Goal: Task Accomplishment & Management: Complete application form

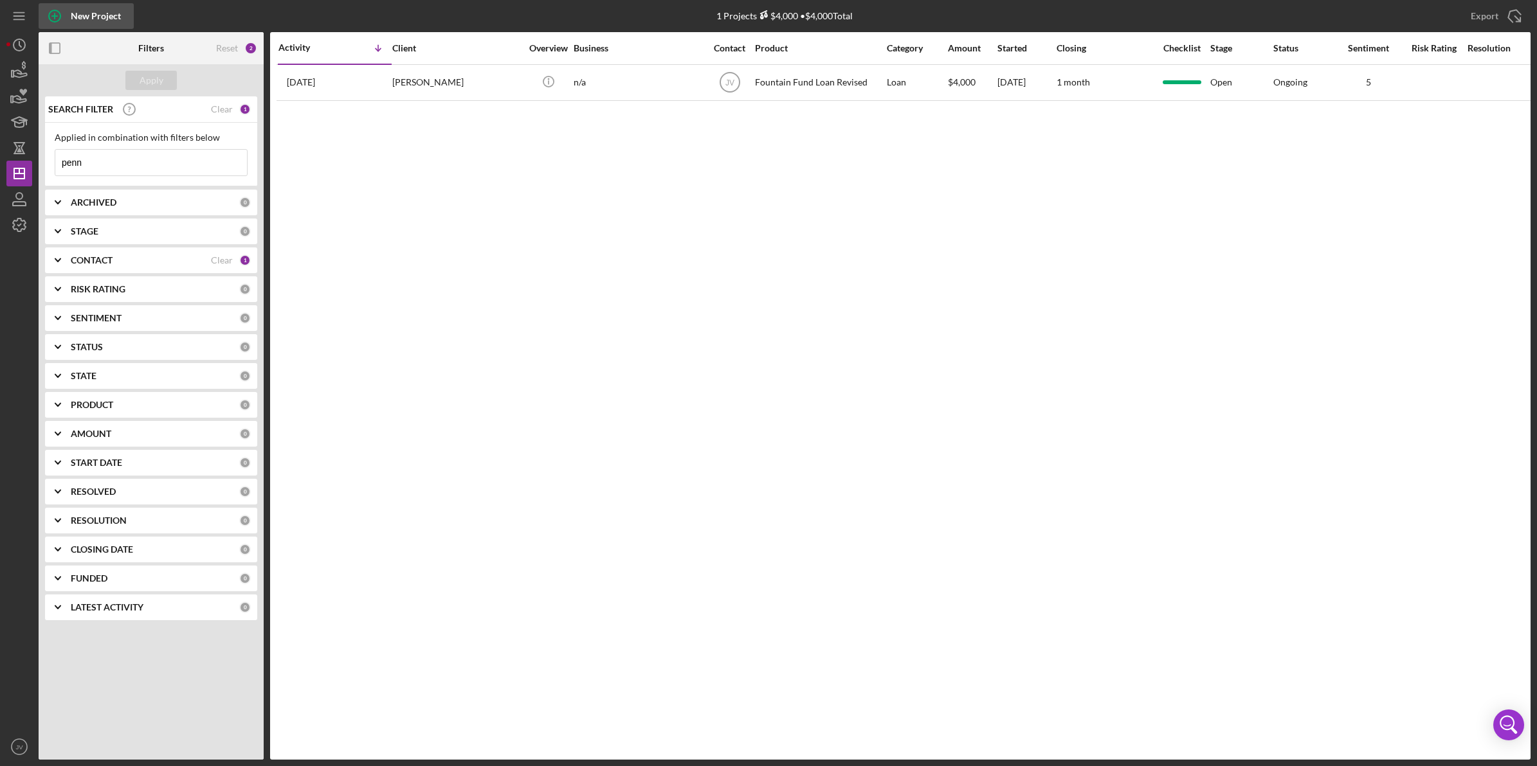
click at [87, 14] on div "New Project" at bounding box center [96, 16] width 50 height 26
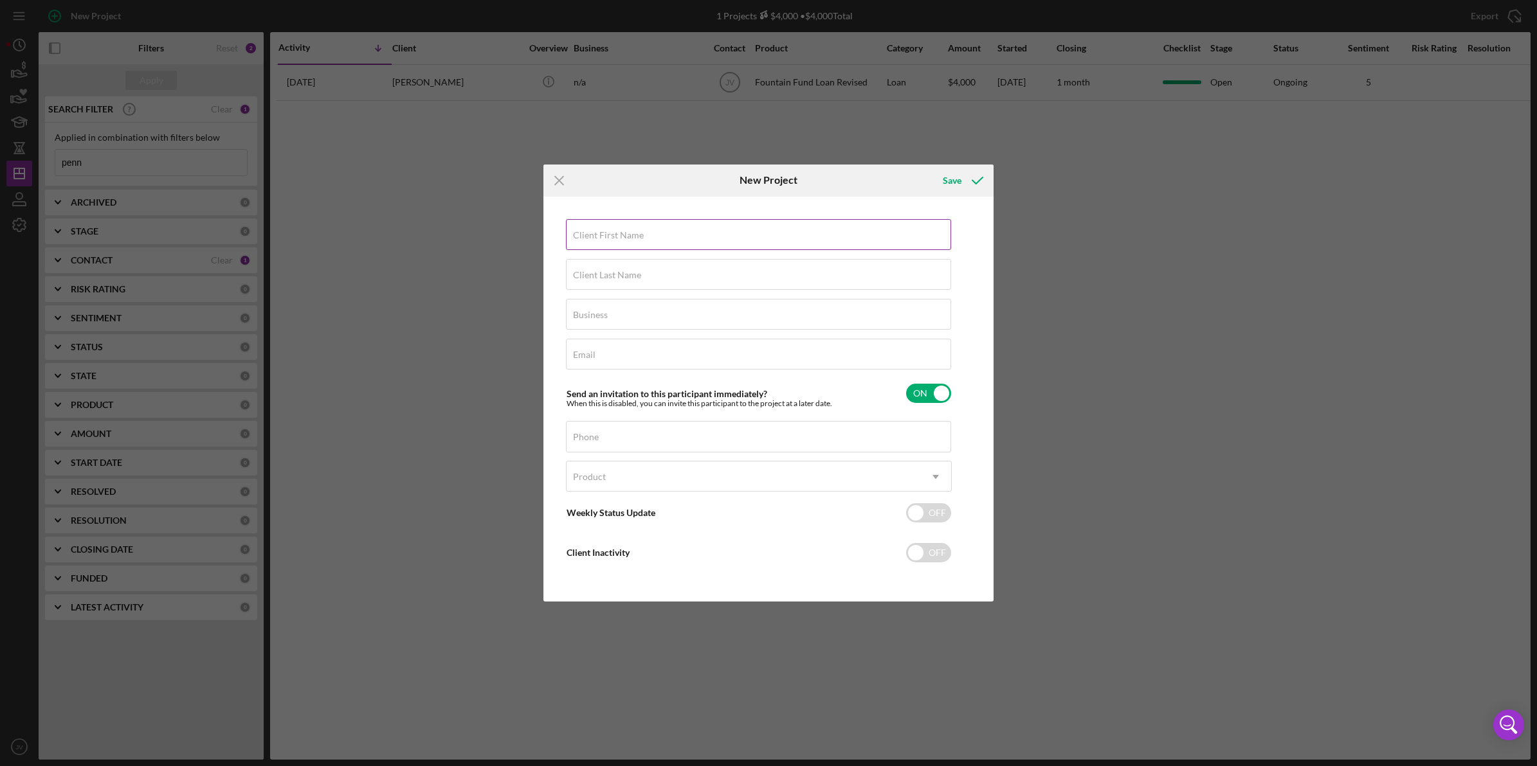
click at [589, 232] on label "Client First Name" at bounding box center [608, 235] width 71 height 10
click at [589, 232] on input "Client First Name" at bounding box center [758, 234] width 385 height 31
type input "Ahnya"
type input "[PERSON_NAME]"
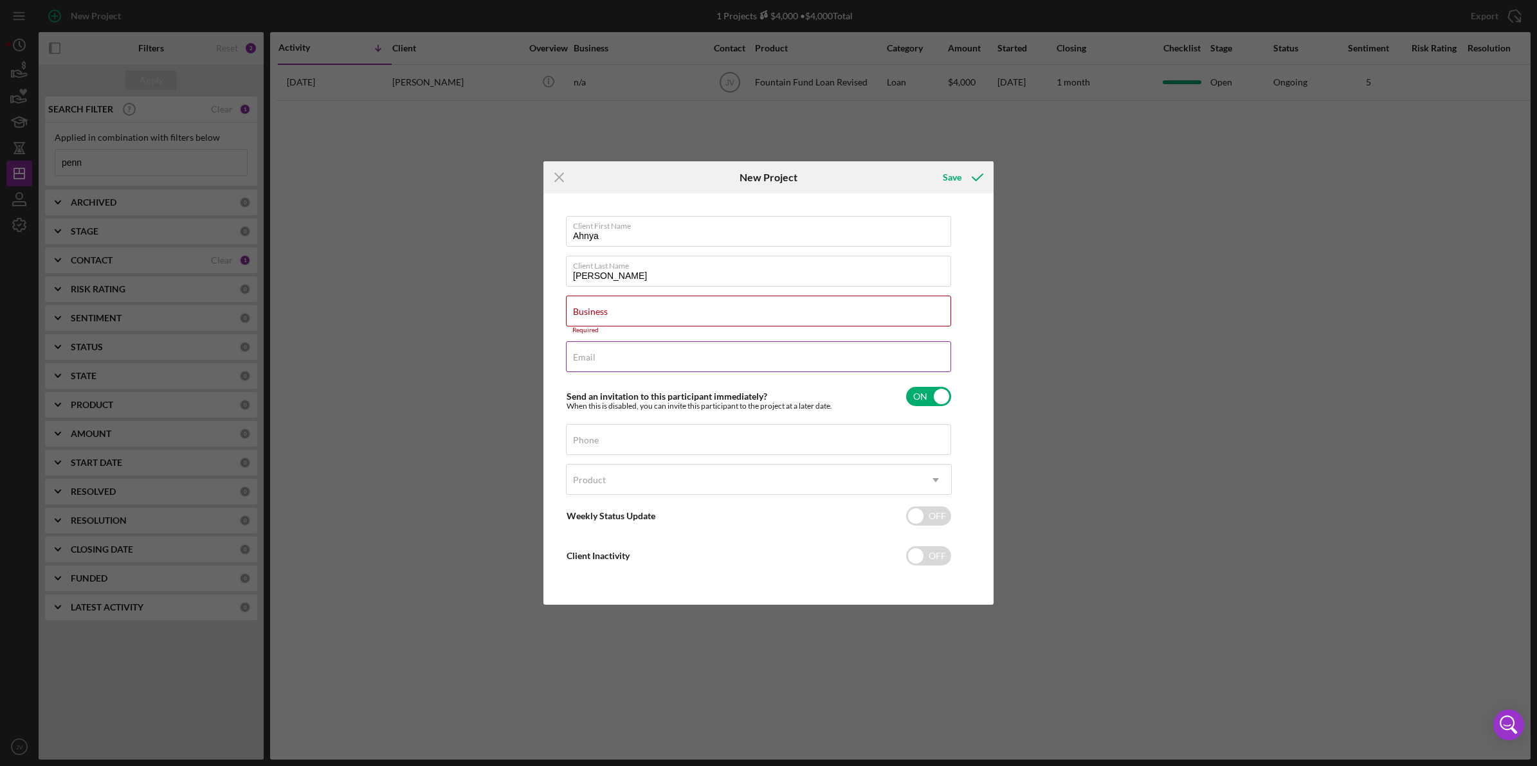
click at [616, 356] on div "Email Required" at bounding box center [759, 357] width 386 height 32
paste input "[EMAIL_ADDRESS][DOMAIN_NAME]"
type input "[EMAIL_ADDRESS][DOMAIN_NAME]"
click at [583, 431] on div "Phone" at bounding box center [759, 440] width 386 height 32
type input "[PHONE_NUMBER]"
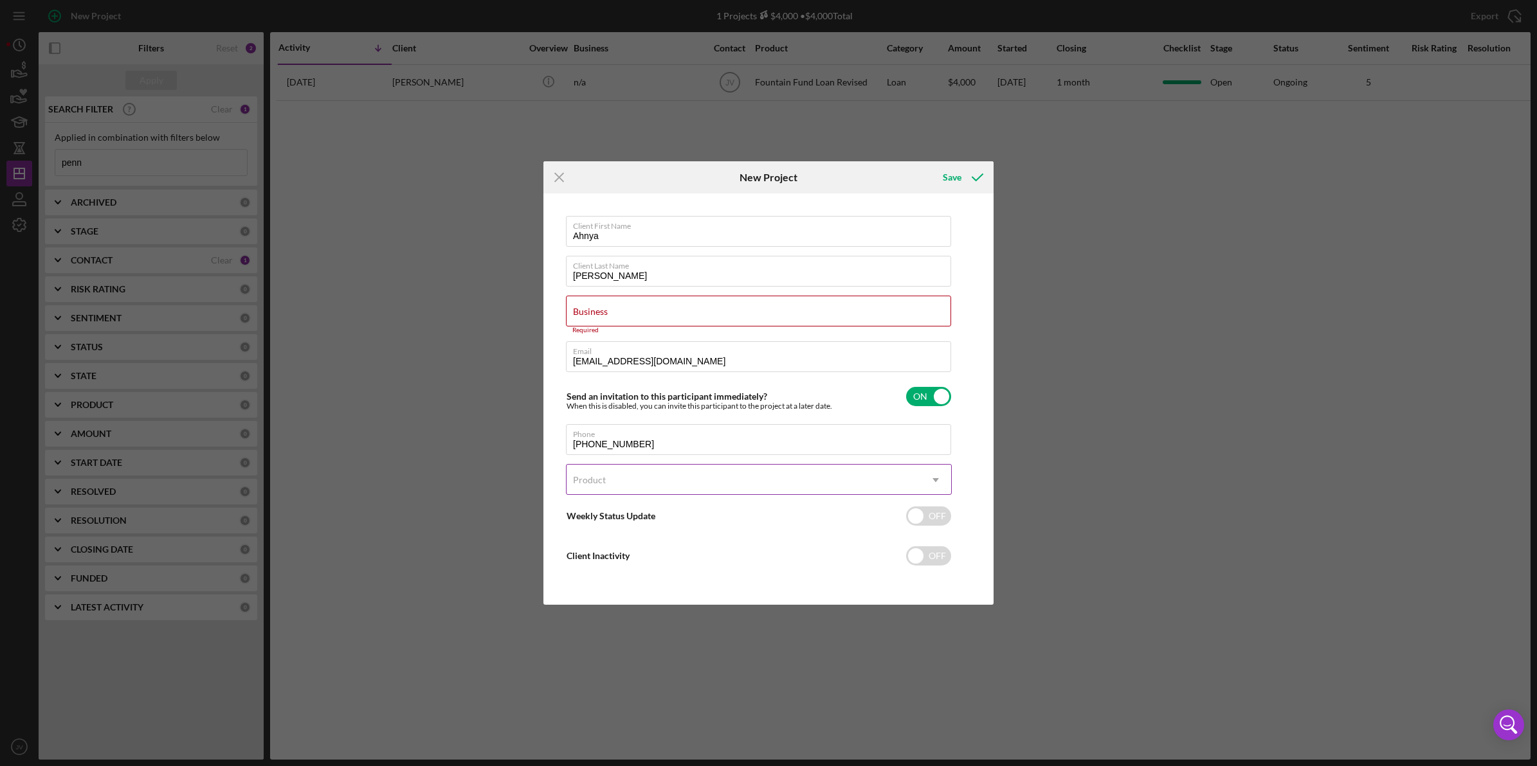
click at [595, 484] on div "Product" at bounding box center [589, 480] width 33 height 10
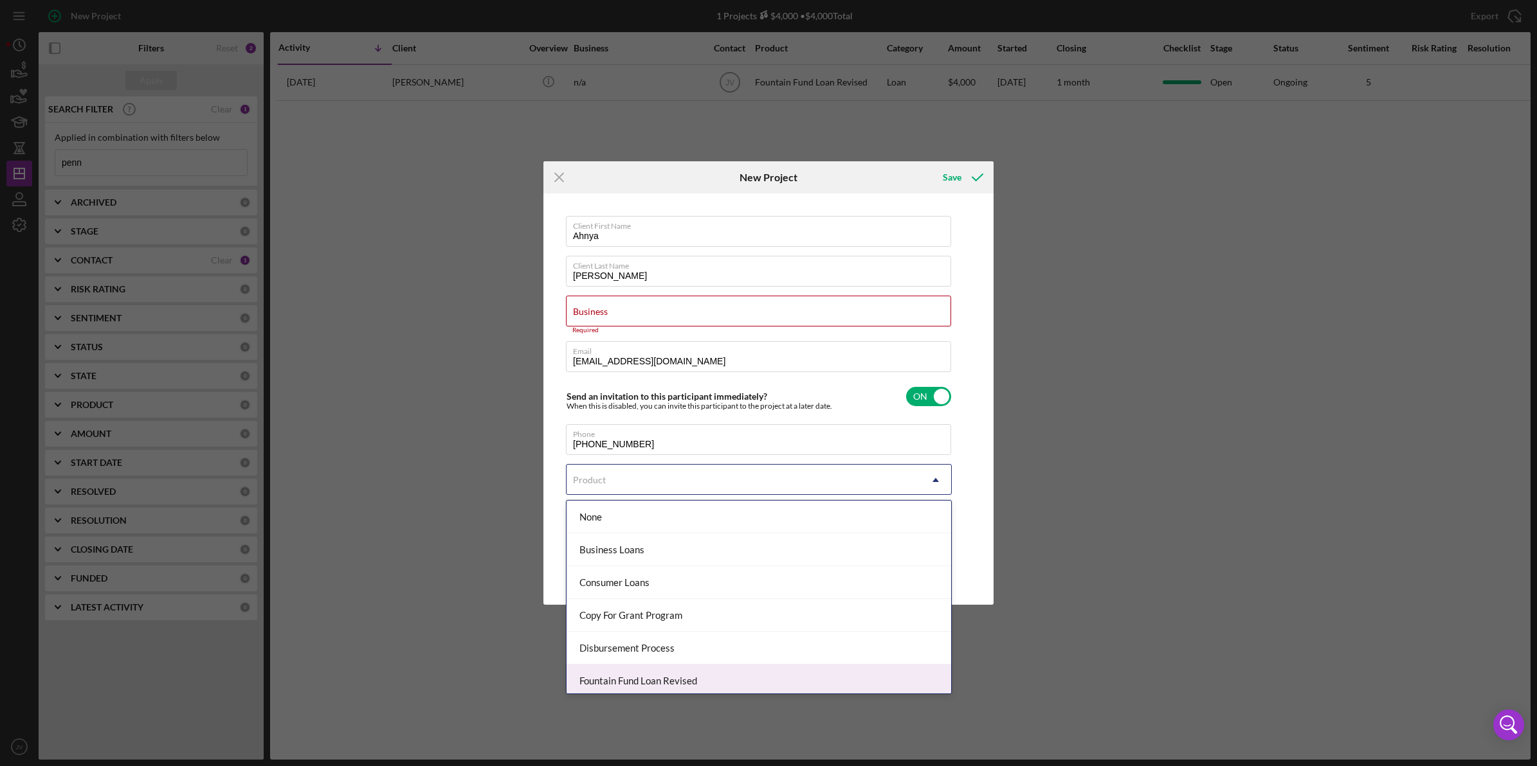
scroll to position [71, 0]
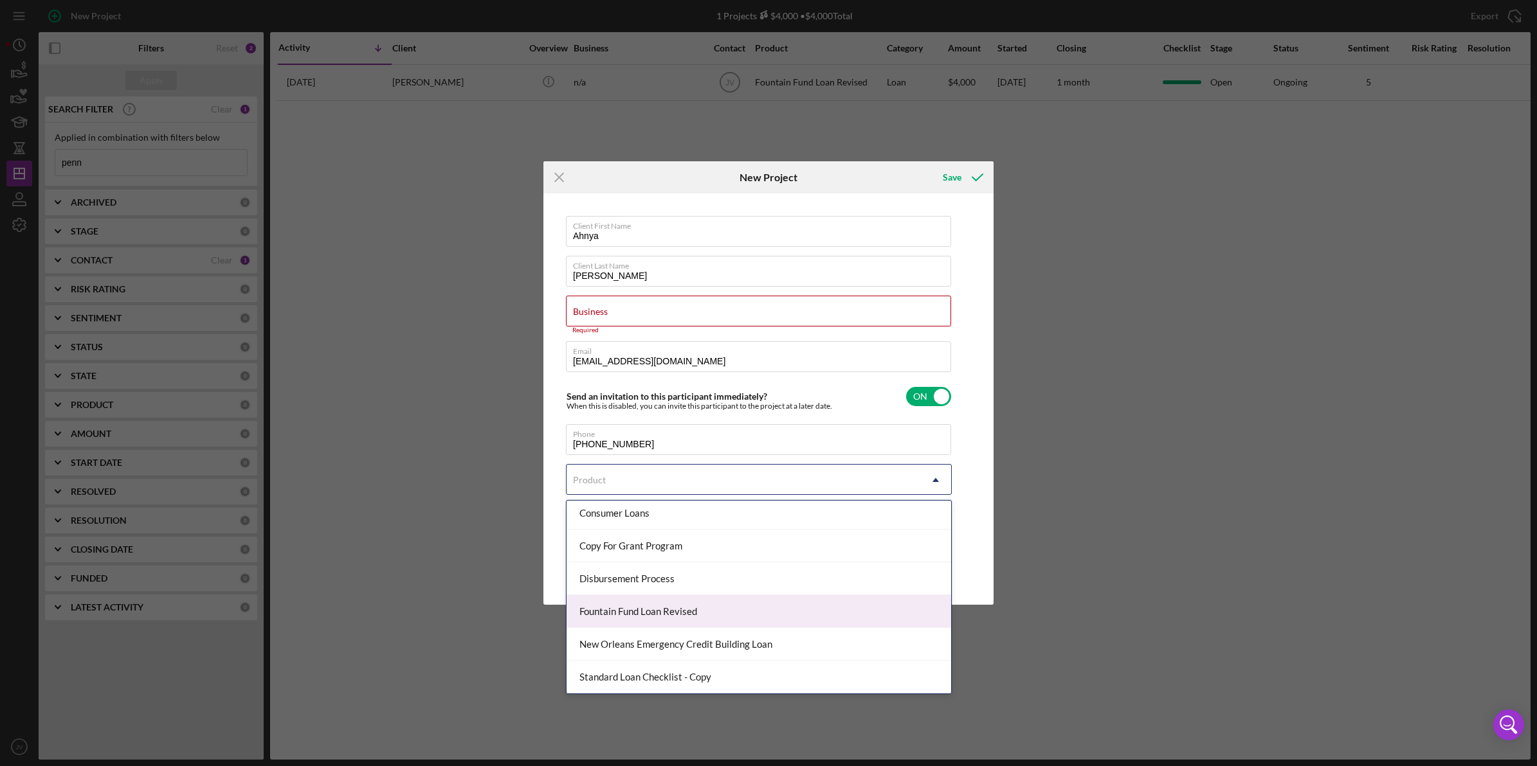
click at [642, 606] on div "Fountain Fund Loan Revised" at bounding box center [758, 611] width 384 height 33
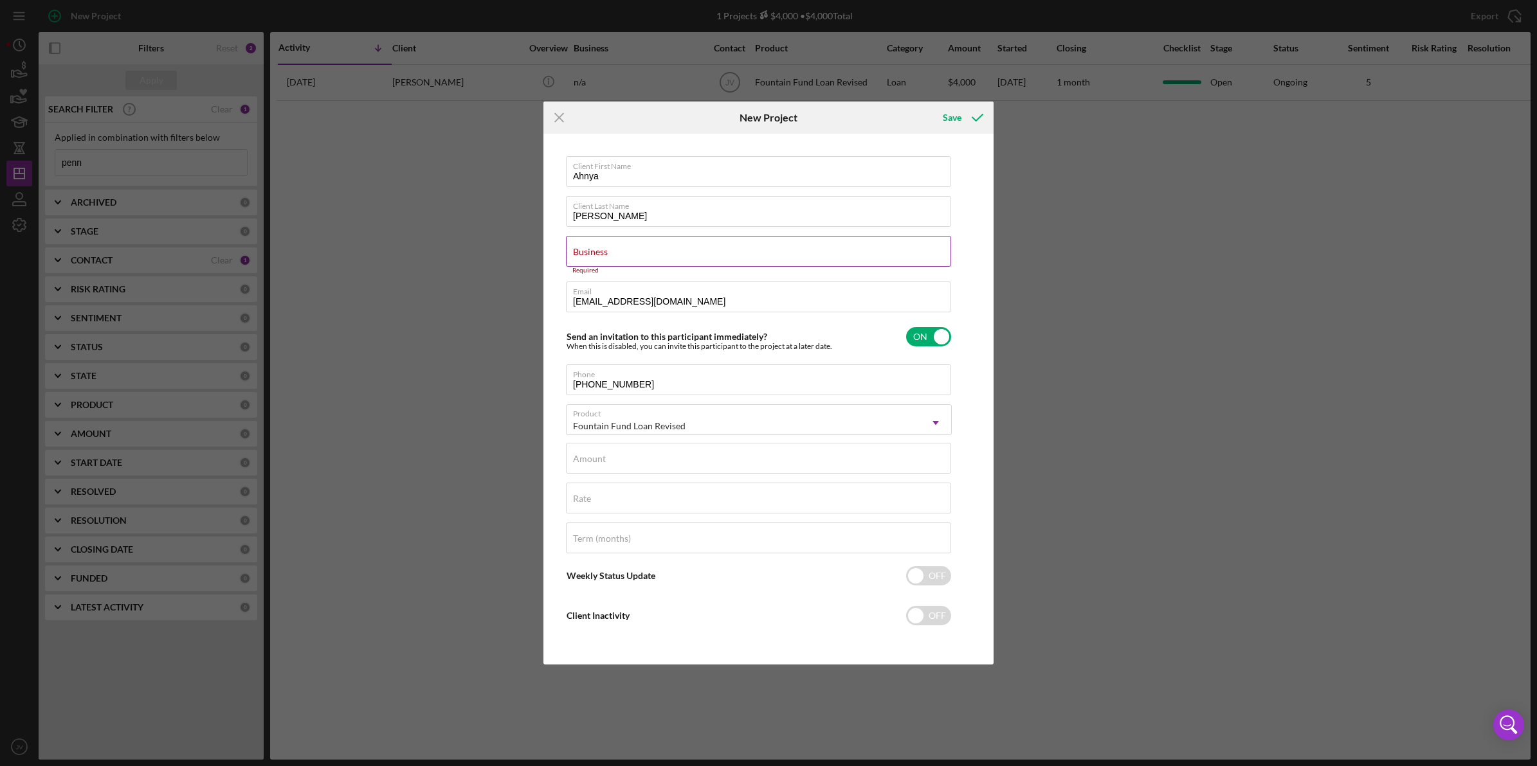
click at [615, 254] on input "Business" at bounding box center [758, 251] width 385 height 31
type input "n/a"
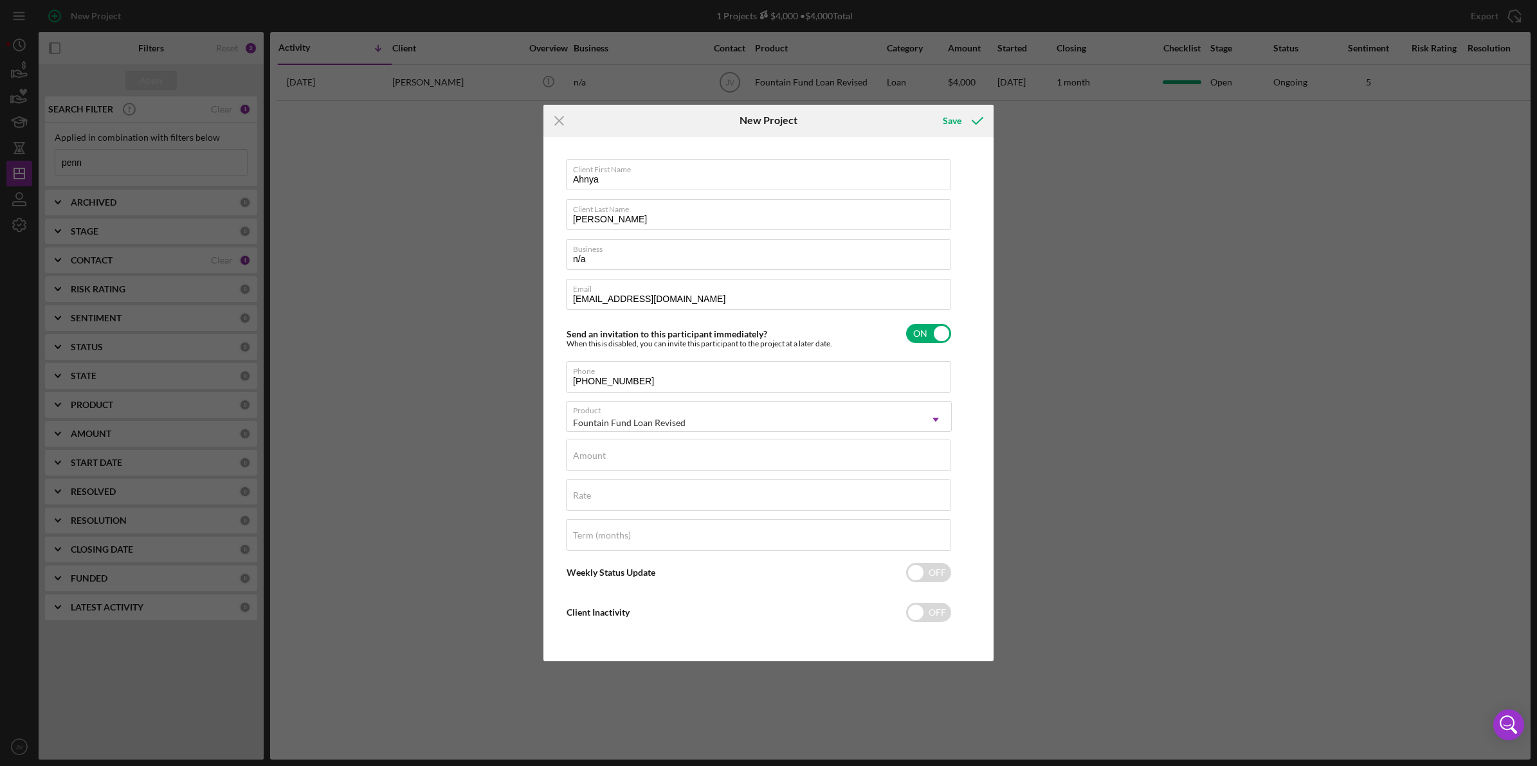
drag, startPoint x: 457, startPoint y: 249, endPoint x: 468, endPoint y: 255, distance: 12.4
click at [457, 249] on div "Icon/Menu Close New Project Save Client First Name Ahnya Client Last Name [PERS…" at bounding box center [768, 383] width 1537 height 766
click at [653, 461] on input "Amount" at bounding box center [758, 455] width 385 height 31
type input "$2,000"
click at [667, 493] on div "Rate" at bounding box center [759, 496] width 386 height 32
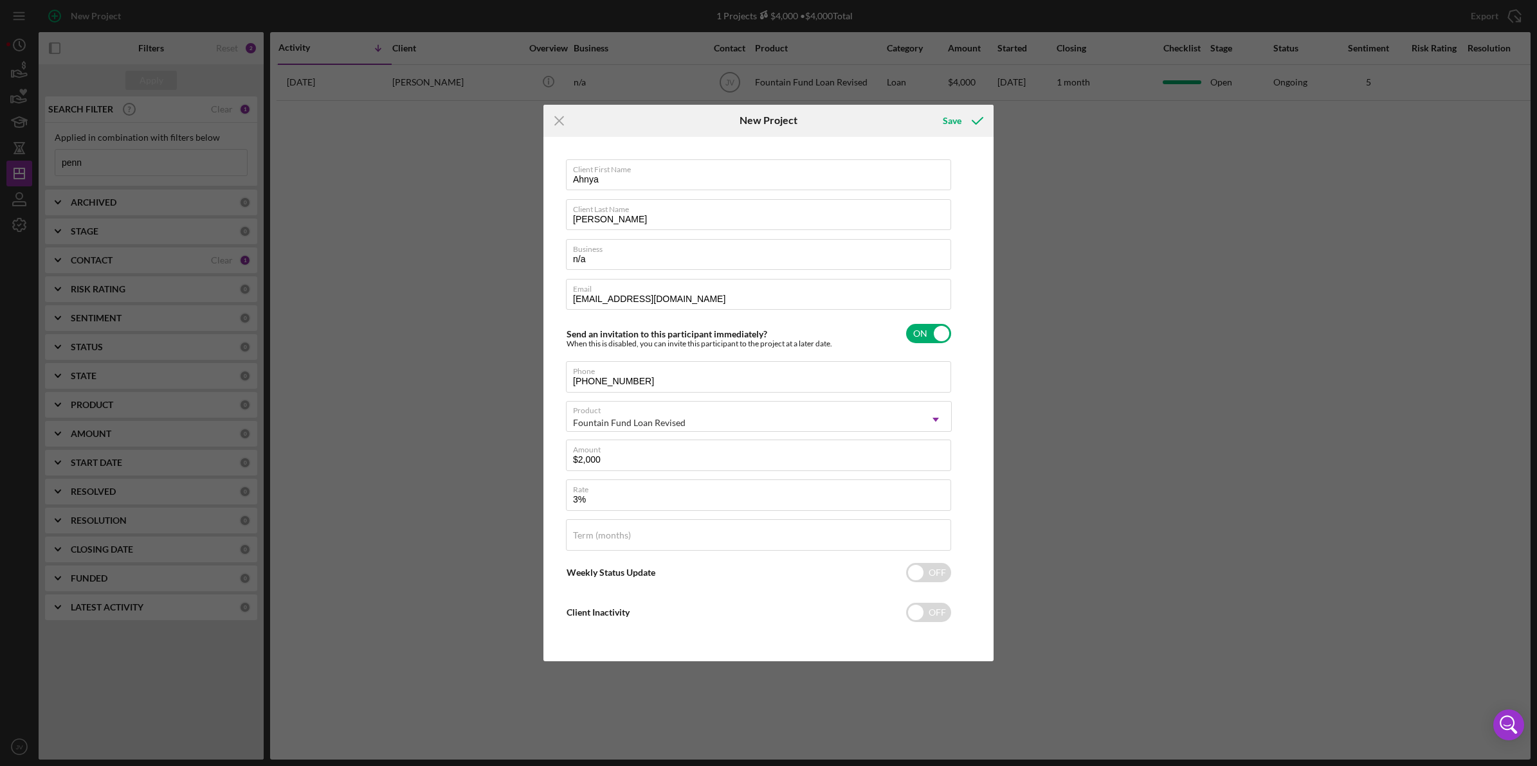
type input "3.000%"
click at [971, 480] on div "Client First Name Ahnya Client Last Name [PERSON_NAME] Business n/a Email [EMAI…" at bounding box center [769, 399] width 444 height 519
click at [968, 120] on icon "submit" at bounding box center [977, 121] width 32 height 32
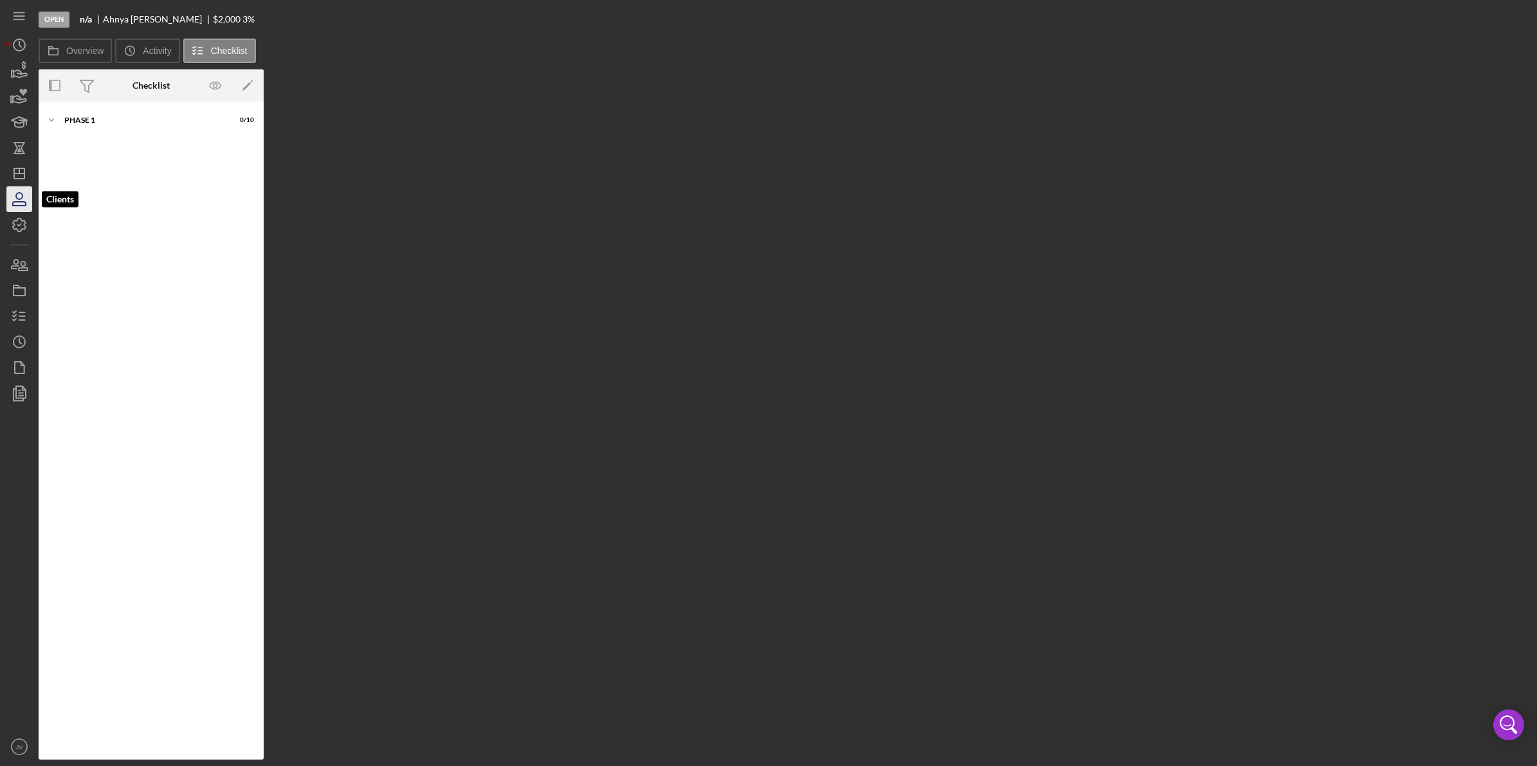
click at [12, 203] on icon "button" at bounding box center [19, 199] width 32 height 32
click at [15, 264] on icon "button" at bounding box center [15, 264] width 7 height 9
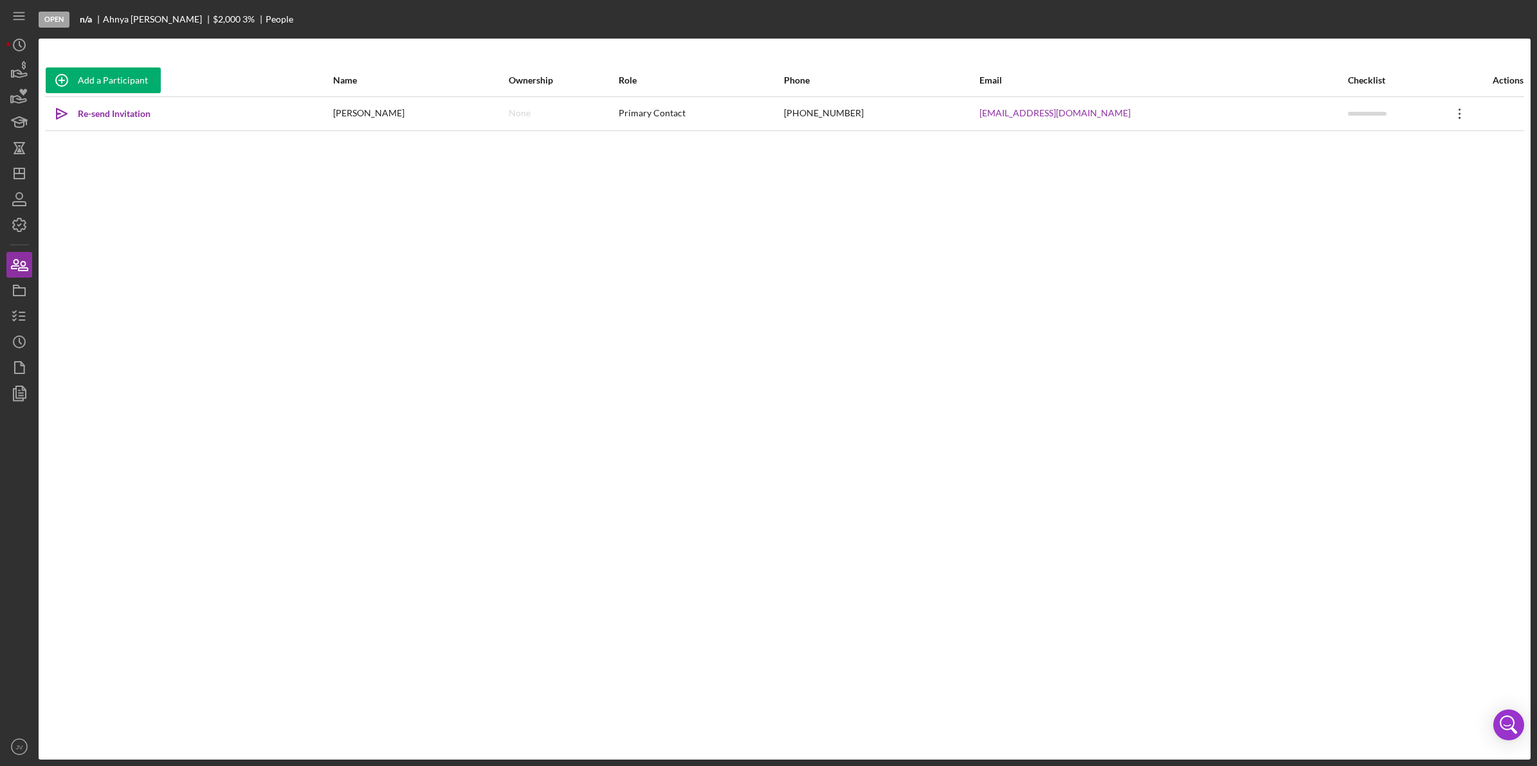
click at [1450, 116] on icon "Icon/Overflow" at bounding box center [1459, 114] width 32 height 32
click at [1378, 145] on div "Icon/Edit Edit" at bounding box center [1390, 147] width 141 height 26
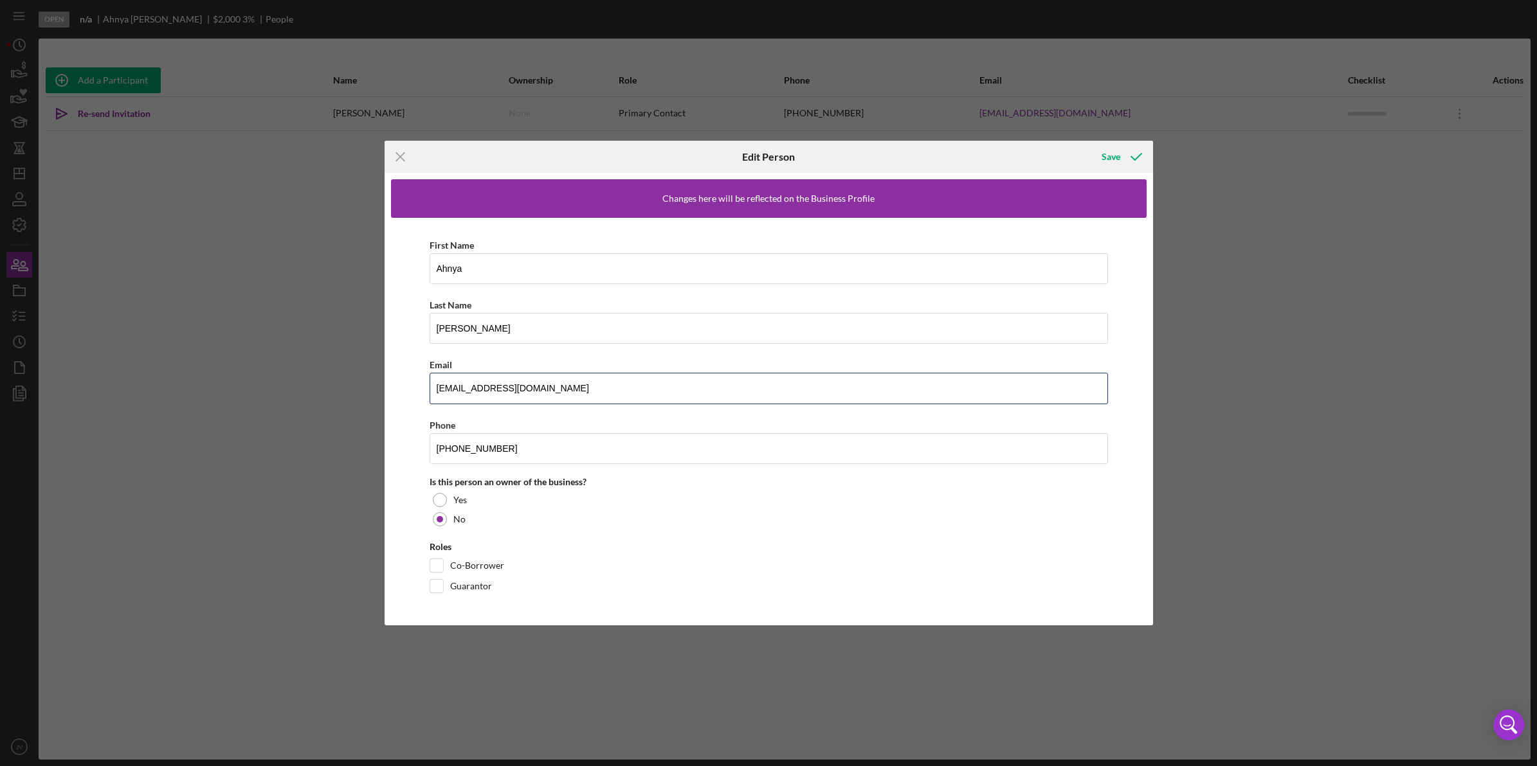
drag, startPoint x: 548, startPoint y: 390, endPoint x: 361, endPoint y: 390, distance: 187.7
click at [361, 390] on div "Icon/Menu Close Edit Person Save Changes here will be reflected on the Business…" at bounding box center [768, 383] width 1537 height 766
paste input "a"
type input "[EMAIL_ADDRESS][DOMAIN_NAME]"
click at [1126, 152] on icon "button" at bounding box center [1136, 157] width 32 height 32
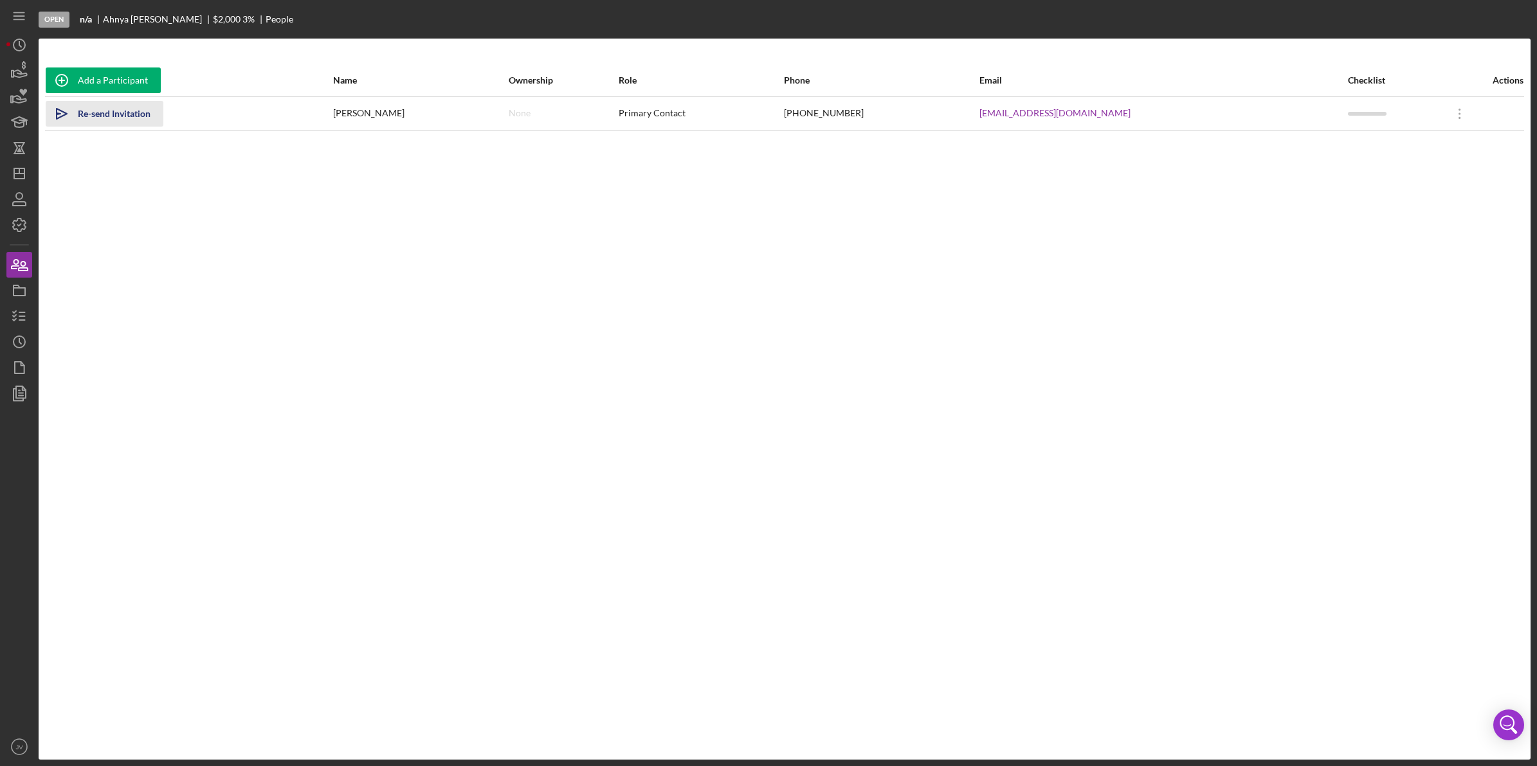
click at [129, 118] on div "Re-send Invitation" at bounding box center [114, 114] width 73 height 26
